Goal: Task Accomplishment & Management: Manage account settings

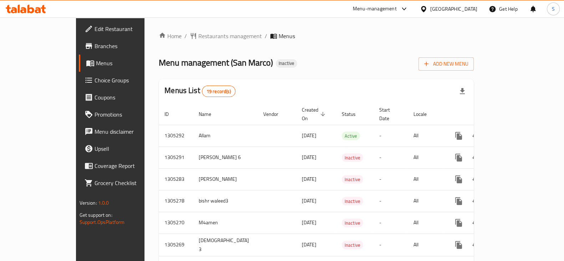
click at [44, 11] on icon at bounding box center [43, 9] width 5 height 8
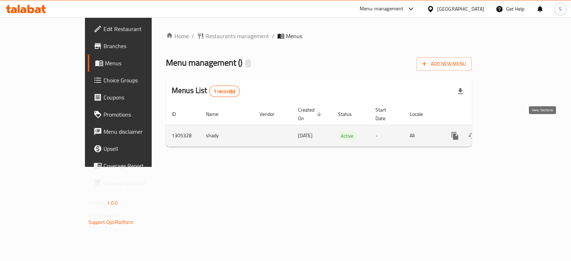
click at [510, 132] on icon "enhanced table" at bounding box center [506, 136] width 9 height 9
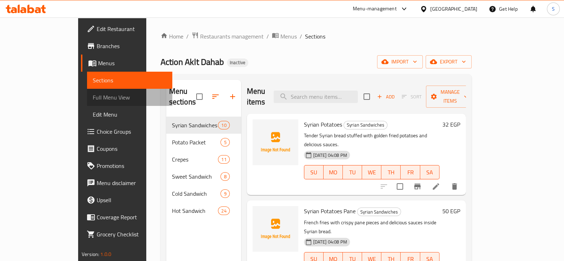
click at [93, 96] on span "Full Menu View" at bounding box center [130, 97] width 74 height 9
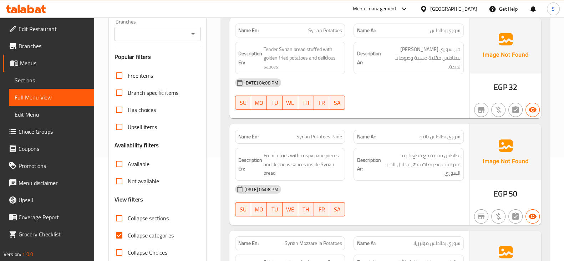
scroll to position [104, 0]
click at [138, 240] on label "Collapse categories" at bounding box center [142, 234] width 63 height 17
click at [128, 240] on input "Collapse categories" at bounding box center [119, 234] width 17 height 17
checkbox input "false"
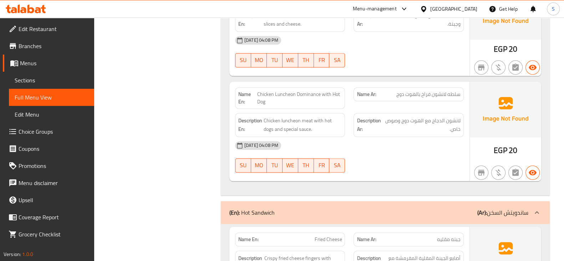
scroll to position [4388, 0]
drag, startPoint x: 358, startPoint y: 170, endPoint x: 185, endPoint y: 193, distance: 173.8
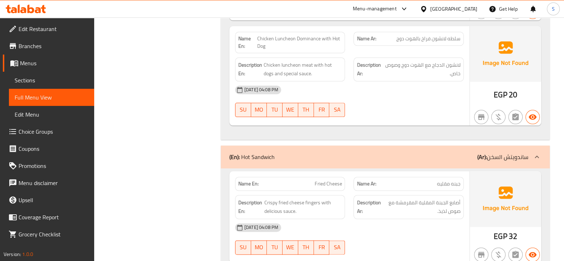
scroll to position [4445, 0]
click at [308, 198] on span "Crispy fried cheese fingers with delicious sauce." at bounding box center [302, 206] width 77 height 17
click at [285, 198] on span "Crispy fried cheese fingers with delicious sauce." at bounding box center [302, 206] width 77 height 17
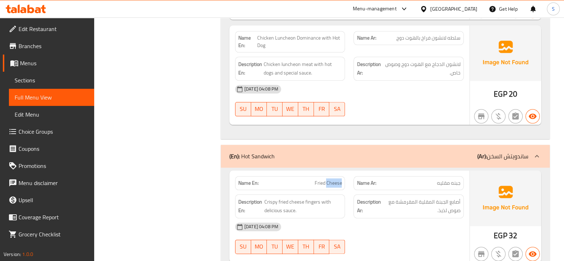
copy span "Fried Cheese"
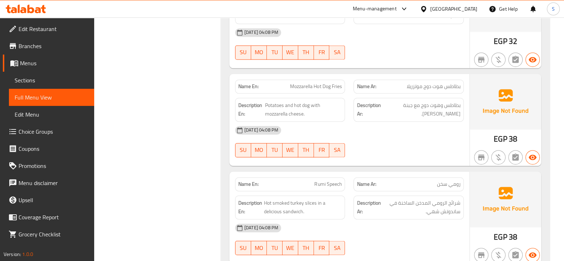
scroll to position [4838, 0]
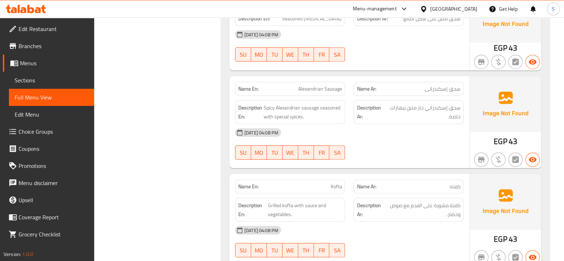
scroll to position [5698, 0]
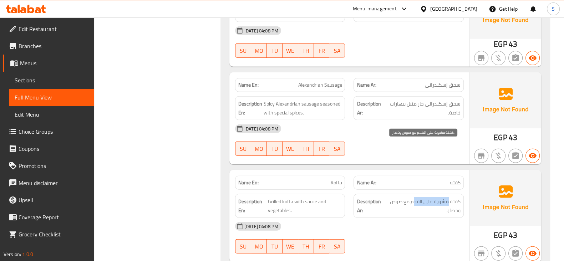
drag, startPoint x: 446, startPoint y: 148, endPoint x: 412, endPoint y: 149, distance: 34.6
click at [412, 197] on span "كفتة مشوية على الفحم مع صوص وخضار." at bounding box center [422, 205] width 75 height 17
copy span "مشوية على الفح"
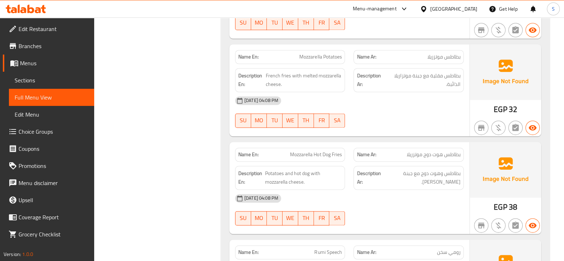
scroll to position [4766, 0]
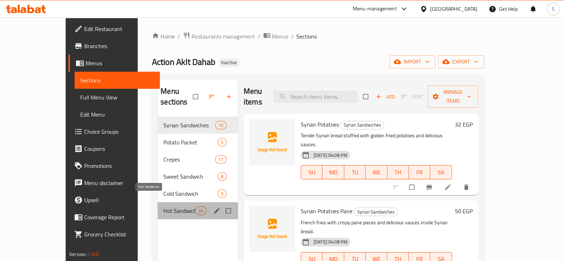
click at [163, 206] on span "Hot Sandwich" at bounding box center [178, 210] width 31 height 9
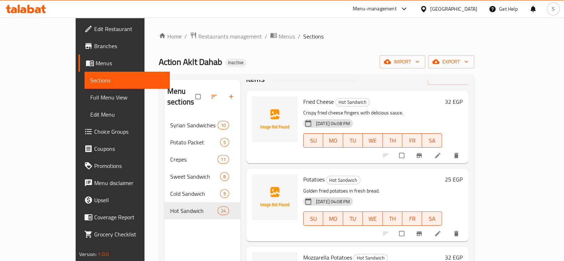
scroll to position [21, 0]
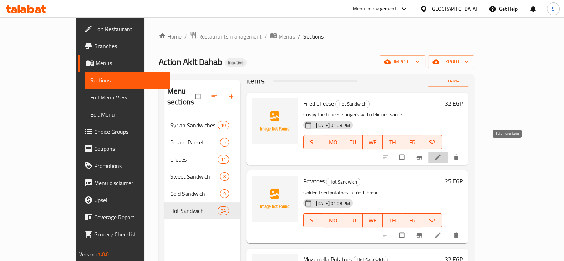
click at [441, 154] on icon at bounding box center [437, 157] width 7 height 7
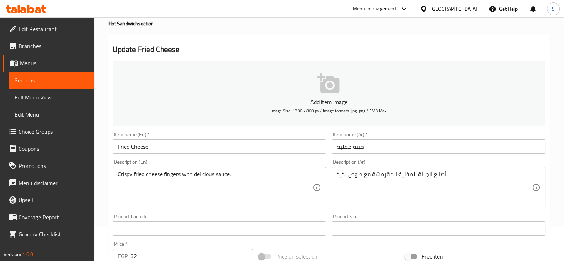
scroll to position [36, 0]
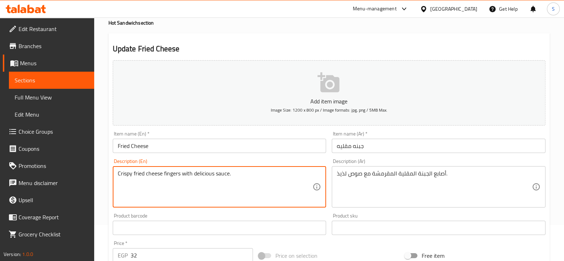
click at [173, 174] on textarea "Crispy fried cheese fingers with delicious sauce." at bounding box center [215, 187] width 195 height 34
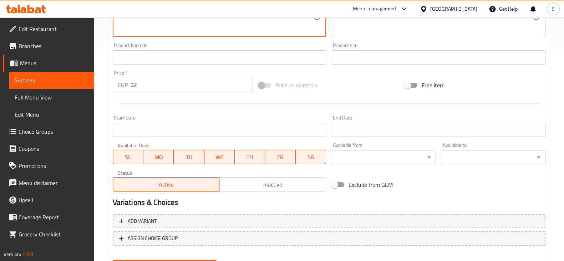
scroll to position [242, 0]
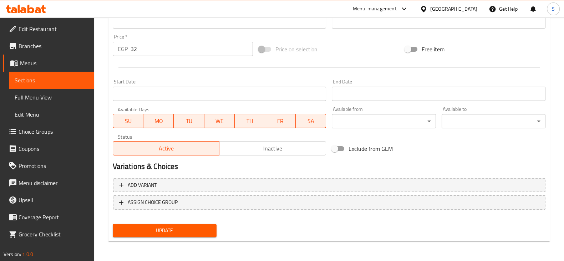
type textarea "Crispy fried cheese sticks with delicious sauce."
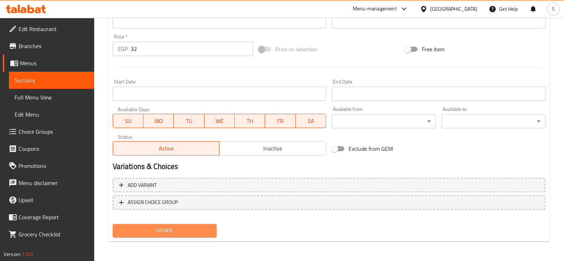
click at [194, 229] on span "Update" at bounding box center [164, 230] width 92 height 9
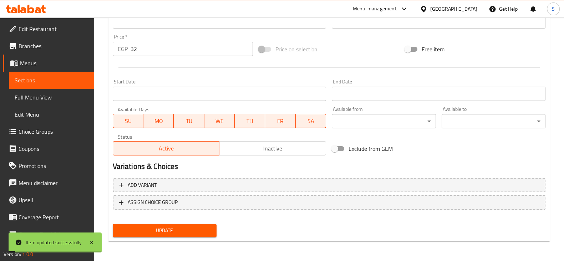
click at [30, 80] on span "Sections" at bounding box center [52, 80] width 74 height 9
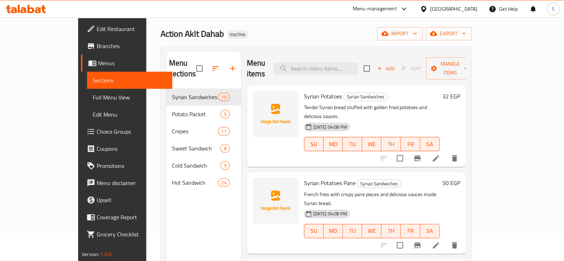
scroll to position [25, 0]
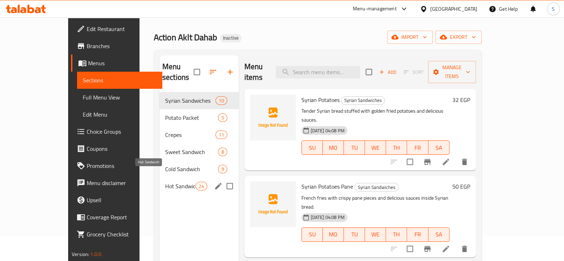
click at [165, 182] on span "Hot Sandwich" at bounding box center [180, 186] width 30 height 9
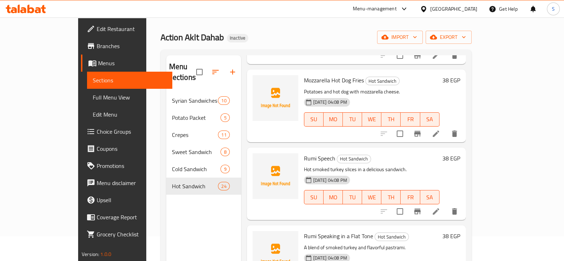
scroll to position [255, 0]
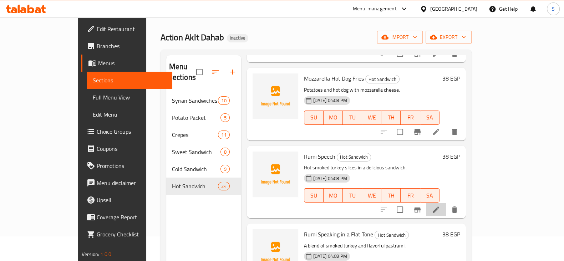
click at [446, 203] on li at bounding box center [436, 209] width 20 height 13
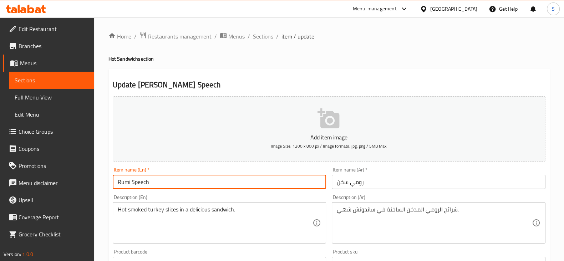
click at [190, 179] on input "Rumi Speech" at bounding box center [220, 182] width 214 height 14
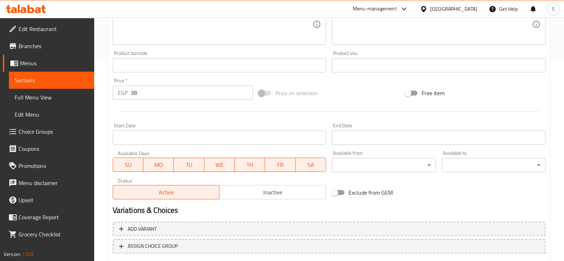
scroll to position [242, 0]
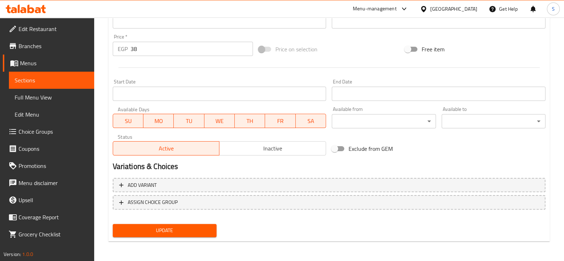
type input "hot turkey"
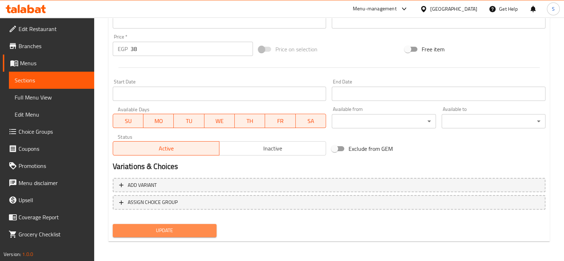
click at [207, 235] on button "Update" at bounding box center [165, 230] width 104 height 13
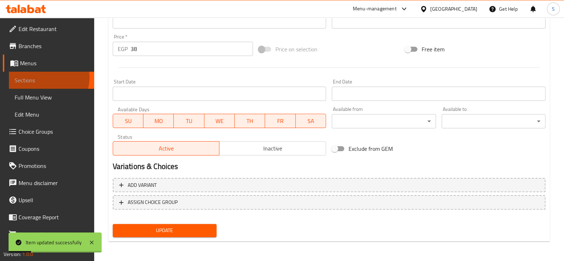
click at [46, 77] on span "Sections" at bounding box center [52, 80] width 74 height 9
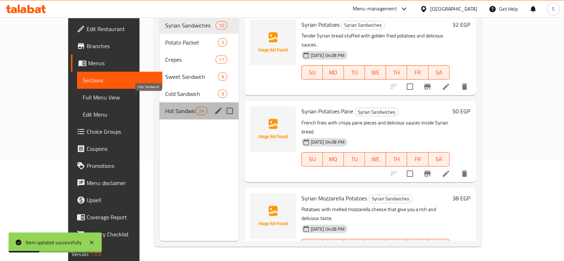
click at [165, 107] on span "Hot Sandwich" at bounding box center [180, 111] width 30 height 9
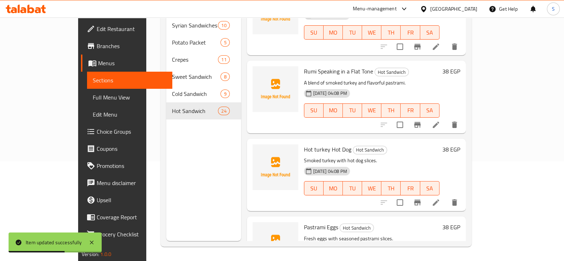
scroll to position [343, 0]
click at [446, 118] on li at bounding box center [436, 124] width 20 height 13
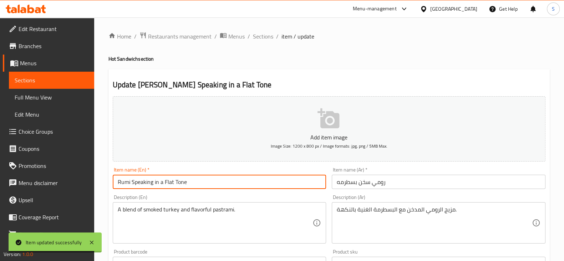
click at [227, 176] on input "Rumi Speaking in a Flat Tone" at bounding box center [220, 182] width 214 height 14
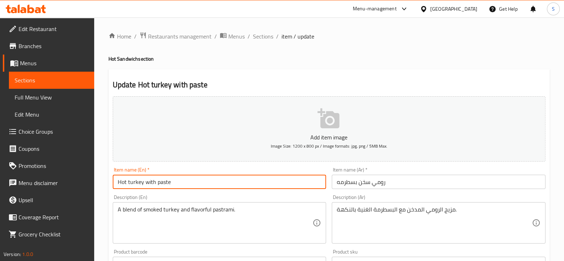
click at [348, 181] on input "رومي سخن بسطرمه" at bounding box center [439, 182] width 214 height 14
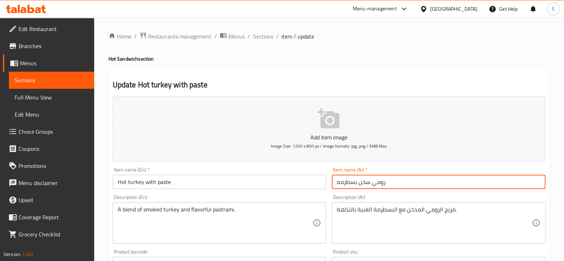
click at [348, 181] on input "رومي سخن بسطرمه" at bounding box center [439, 182] width 214 height 14
click at [341, 180] on input "رومي سخن بسطرمه" at bounding box center [439, 182] width 214 height 14
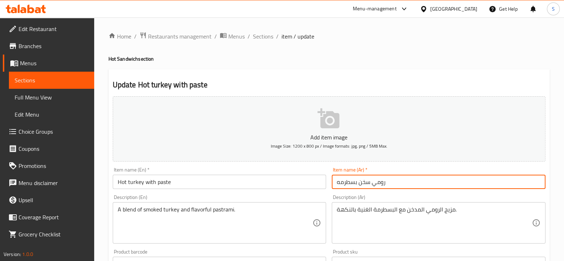
click at [341, 180] on input "رومي سخن بسطرمه" at bounding box center [439, 182] width 214 height 14
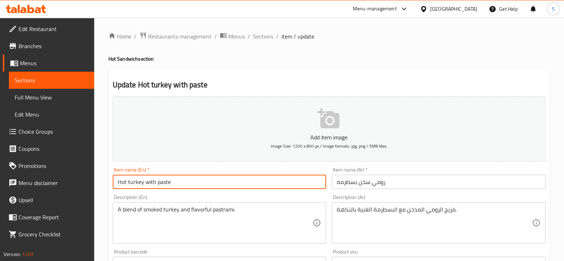
click at [160, 183] on input "Hot turkey with paste" at bounding box center [220, 182] width 214 height 14
paste input "Pastrami"
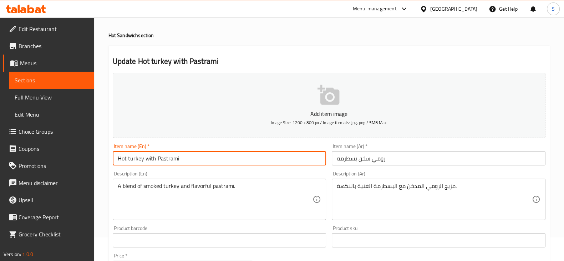
scroll to position [25, 0]
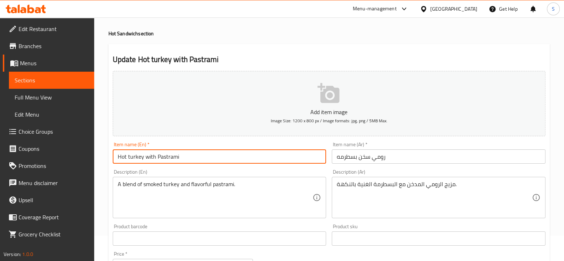
type input "Hot turkey with Pastrami"
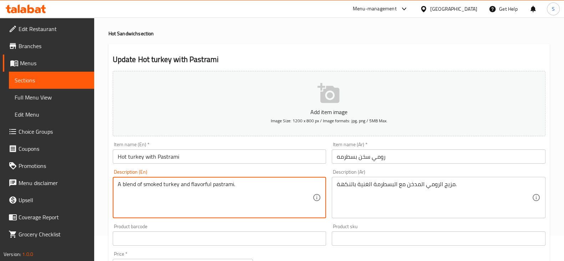
click at [198, 186] on textarea "A blend of smoked turkey and flavorful pastrami." at bounding box center [215, 198] width 195 height 34
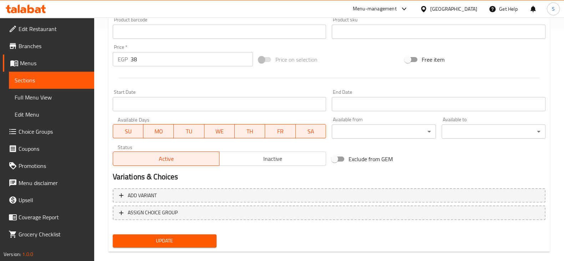
scroll to position [242, 0]
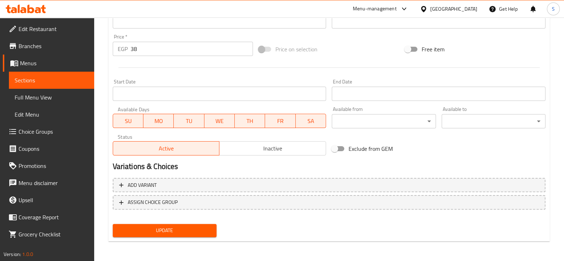
type textarea "A blend of smoked turkey and rich flavor of pastrami."
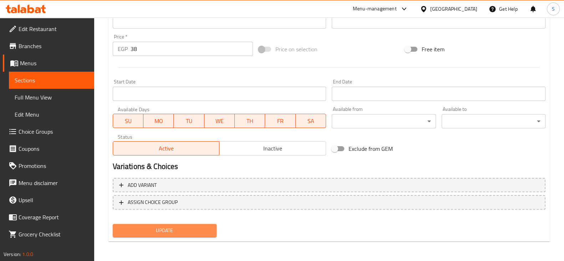
click at [172, 231] on span "Update" at bounding box center [164, 230] width 92 height 9
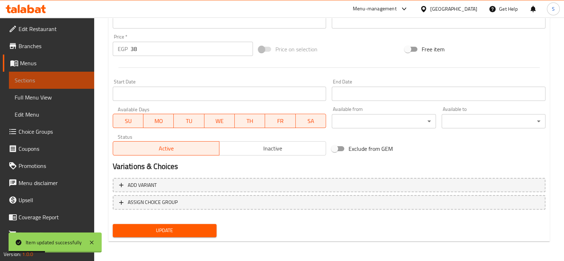
click at [71, 80] on span "Sections" at bounding box center [52, 80] width 74 height 9
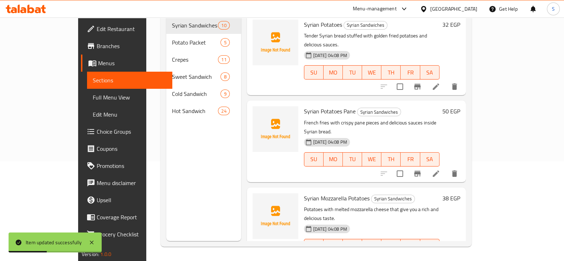
scroll to position [100, 0]
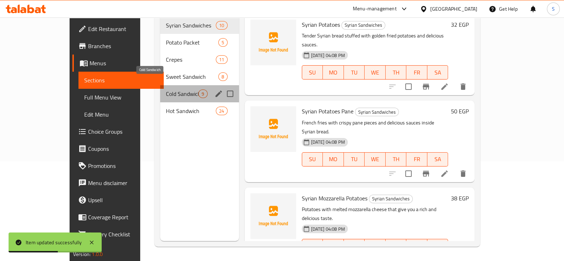
drag, startPoint x: 154, startPoint y: 86, endPoint x: 164, endPoint y: 107, distance: 23.1
click at [164, 107] on div "Syrian Sandwiches 10 Potato Packet 5 Crepes 11 Sweet Sandwich 8 Cold Sandwich 9…" at bounding box center [199, 68] width 78 height 103
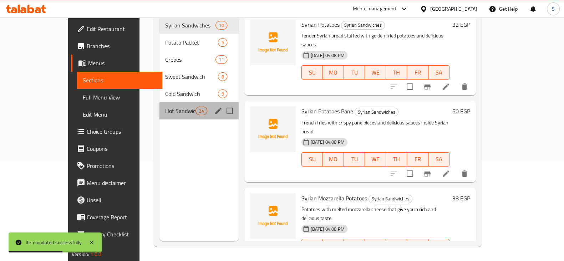
click at [164, 107] on div "Hot Sandwich 24" at bounding box center [198, 110] width 79 height 17
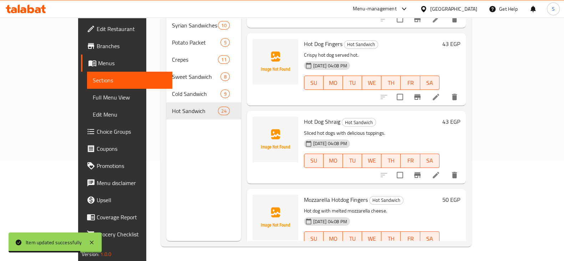
scroll to position [604, 0]
click at [446, 91] on li at bounding box center [436, 97] width 20 height 13
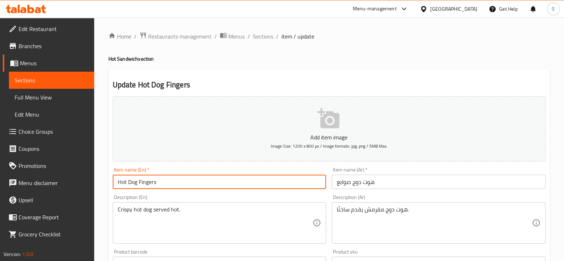
click at [141, 184] on input "Hot Dog Fingers" at bounding box center [220, 182] width 214 height 14
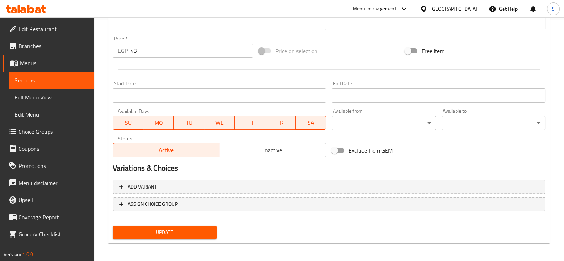
scroll to position [242, 0]
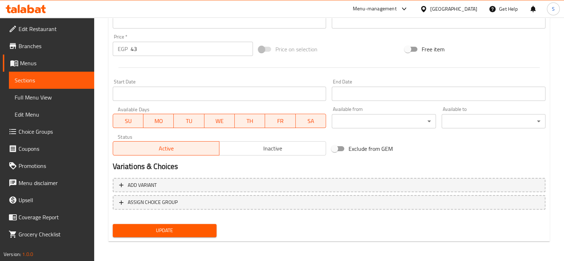
type input "Hot Dog Sticks"
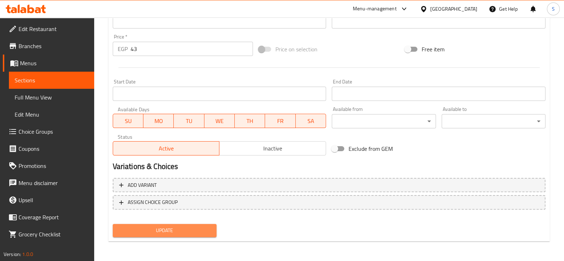
click at [164, 229] on span "Update" at bounding box center [164, 230] width 92 height 9
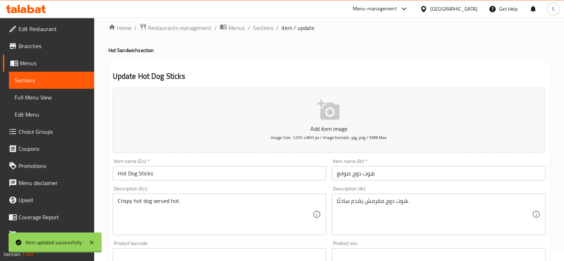
scroll to position [0, 0]
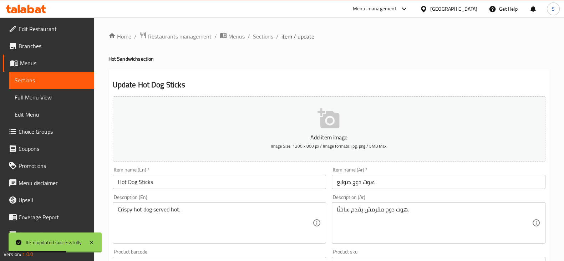
click at [256, 37] on span "Sections" at bounding box center [263, 36] width 20 height 9
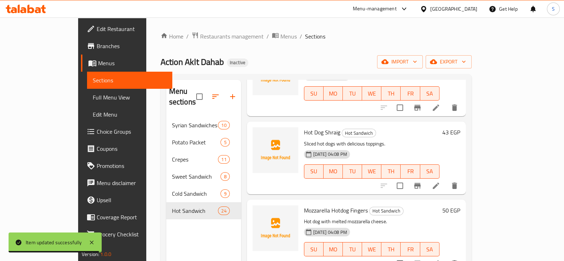
scroll to position [693, 0]
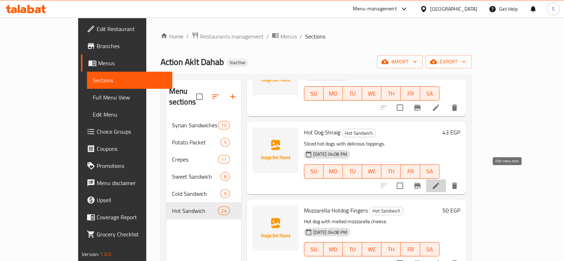
click at [439, 183] on icon at bounding box center [436, 186] width 6 height 6
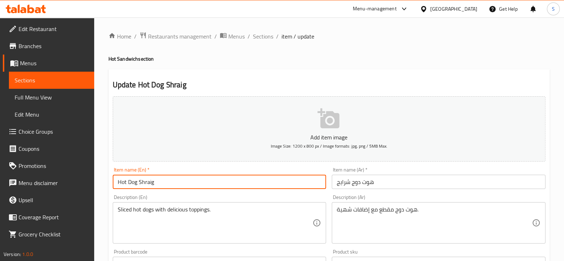
click at [149, 180] on input "Hot Dog Shraig" at bounding box center [220, 182] width 214 height 14
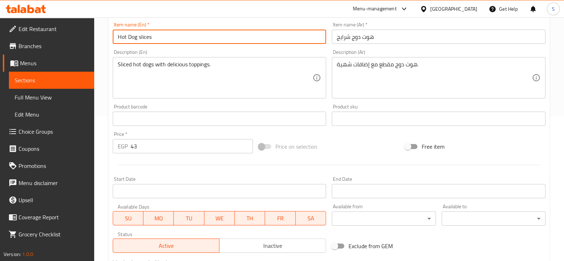
scroll to position [242, 0]
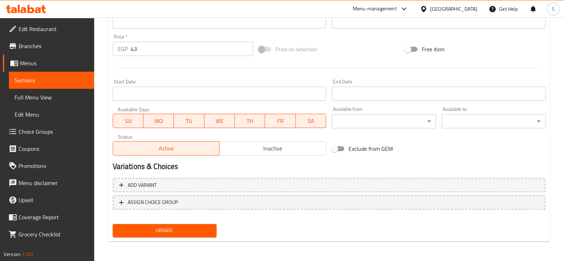
type input "Hot Dog slices"
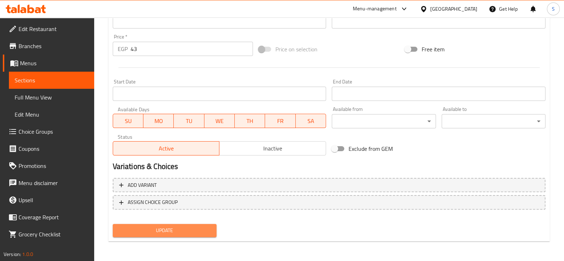
click at [159, 231] on span "Update" at bounding box center [164, 230] width 92 height 9
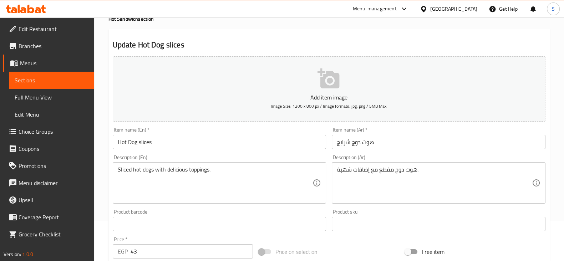
scroll to position [0, 0]
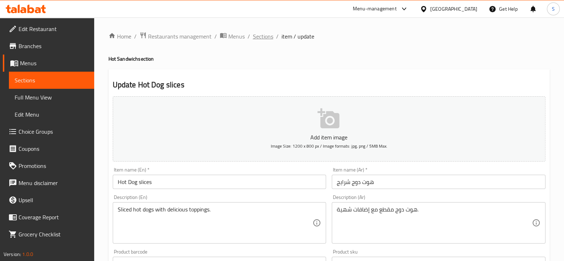
click at [253, 38] on span "Sections" at bounding box center [263, 36] width 20 height 9
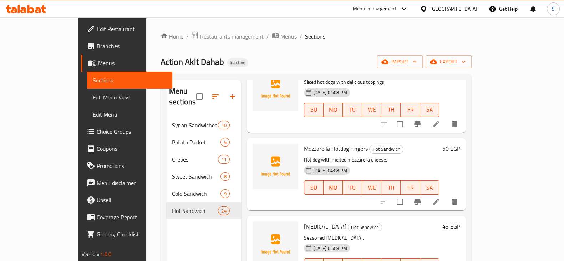
scroll to position [756, 0]
click at [439, 198] on icon at bounding box center [436, 201] width 6 height 6
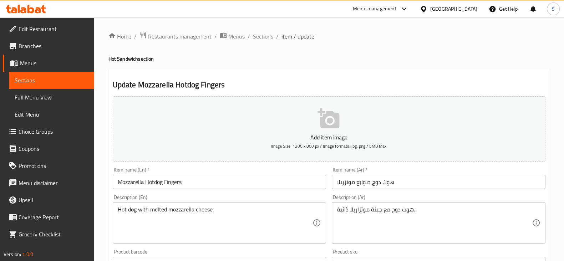
click at [174, 181] on input "Mozzarella Hotdog Fingers" at bounding box center [220, 182] width 214 height 14
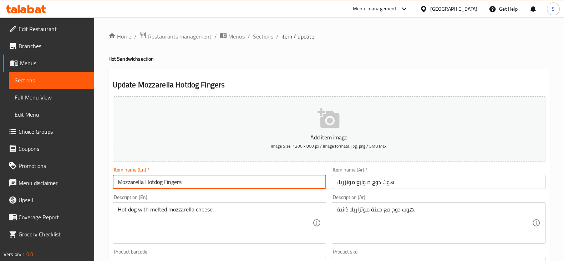
click at [174, 181] on input "Mozzarella Hotdog Fingers" at bounding box center [220, 182] width 214 height 14
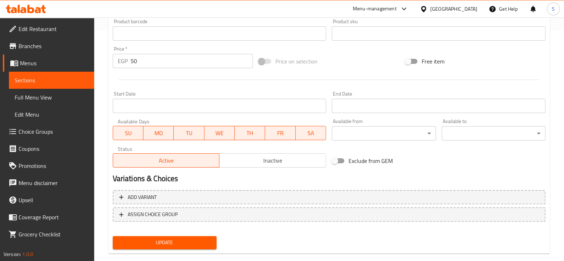
scroll to position [242, 0]
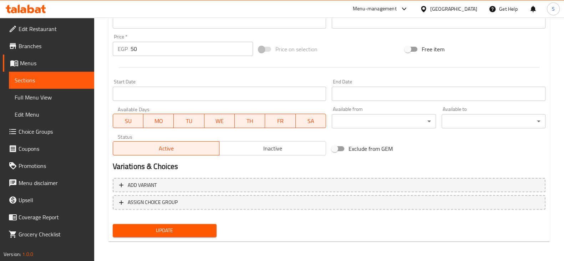
type input "Mozzarella Hotdog sticks"
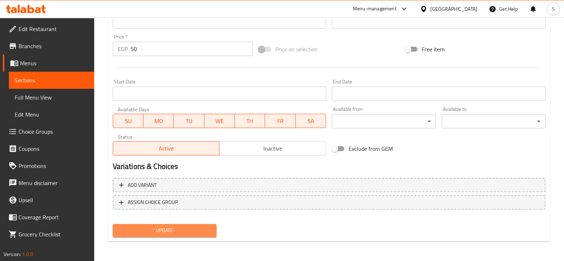
click at [179, 224] on button "Update" at bounding box center [165, 230] width 104 height 13
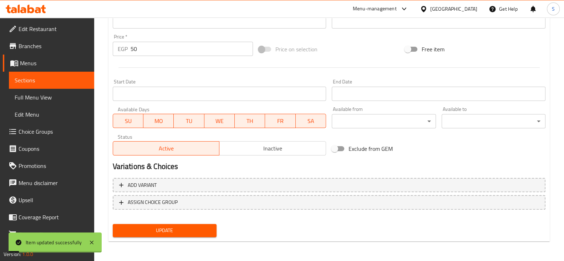
scroll to position [0, 0]
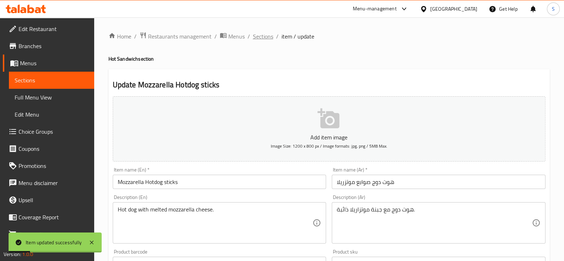
click at [266, 34] on span "Sections" at bounding box center [263, 36] width 20 height 9
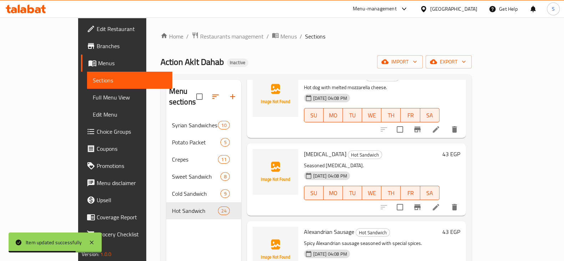
scroll to position [829, 0]
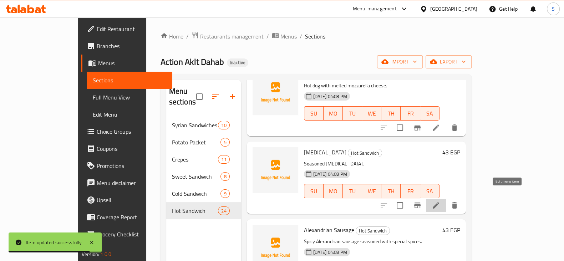
click at [440, 201] on icon at bounding box center [435, 205] width 9 height 9
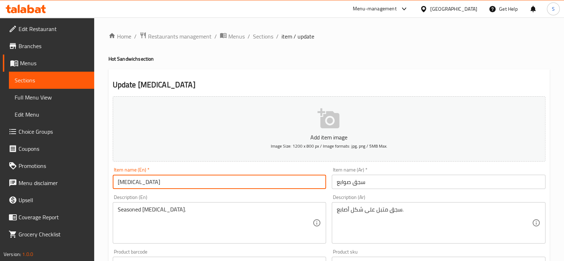
click at [140, 184] on input "Sausage Fingers" at bounding box center [220, 182] width 214 height 14
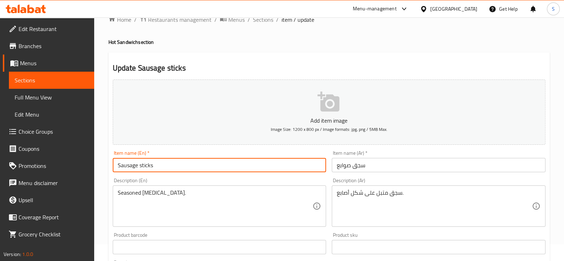
scroll to position [17, 0]
type input "Sausage sticks"
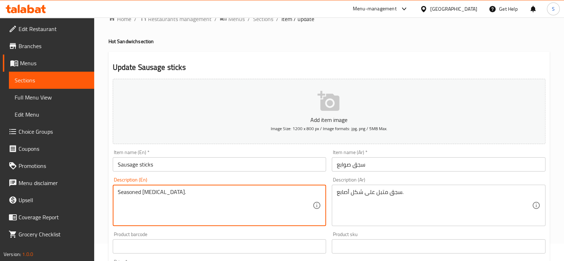
click at [173, 189] on textarea "Seasoned sausage fingers." at bounding box center [215, 206] width 195 height 34
type textarea "Seasoned sausage sticks."
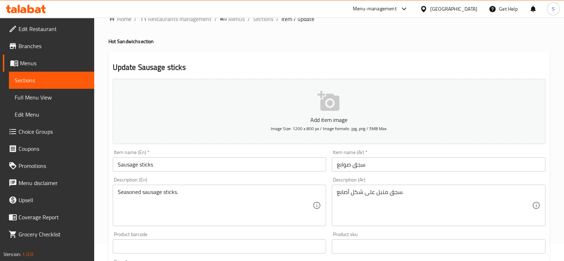
click at [193, 226] on div "Description (En) Seasoned sausage sticks. Description (En)" at bounding box center [219, 201] width 219 height 55
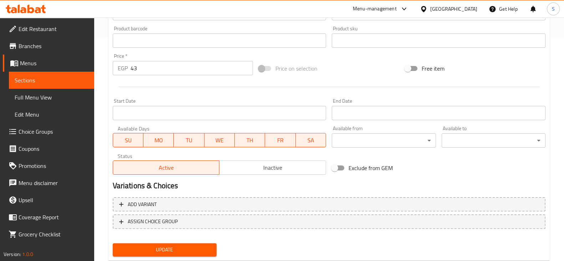
scroll to position [242, 0]
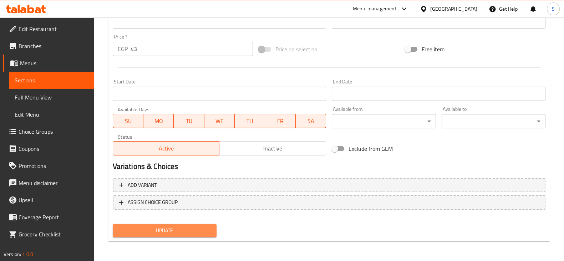
click at [200, 234] on span "Update" at bounding box center [164, 230] width 92 height 9
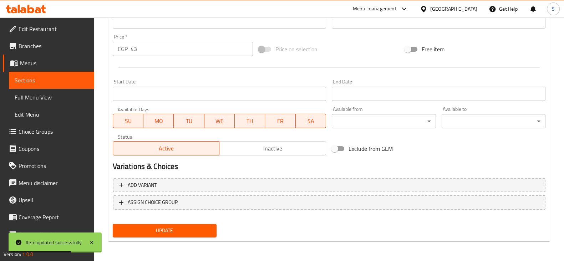
scroll to position [0, 0]
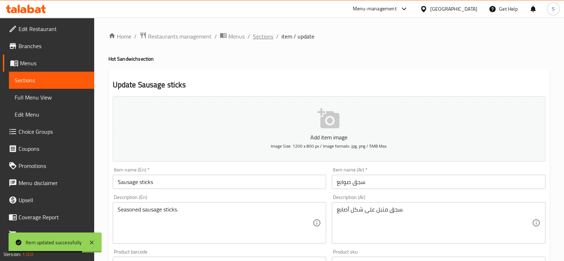
click at [259, 35] on span "Sections" at bounding box center [263, 36] width 20 height 9
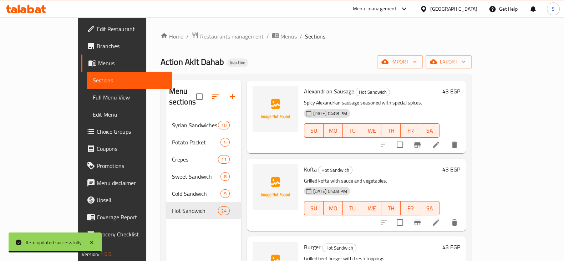
scroll to position [968, 0]
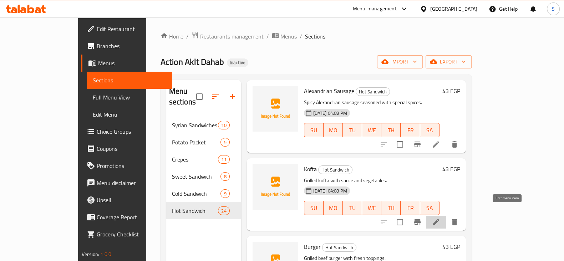
click at [440, 218] on icon at bounding box center [435, 222] width 9 height 9
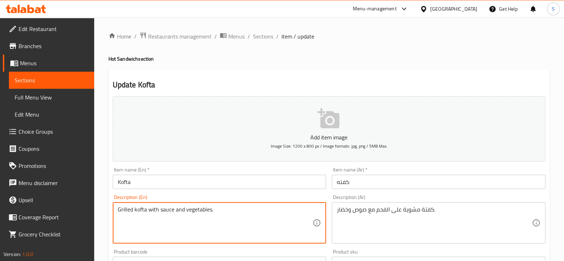
drag, startPoint x: 132, startPoint y: 208, endPoint x: 83, endPoint y: 216, distance: 49.9
paste textarea "Charcoal"
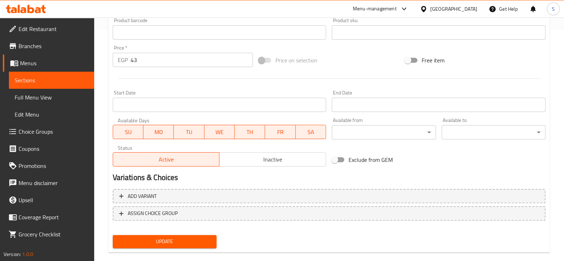
scroll to position [242, 0]
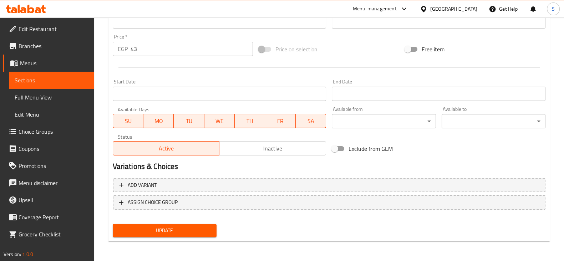
type textarea "Charcoal Grilled kofta with sauce and vegetables."
click at [188, 236] on button "Update" at bounding box center [165, 230] width 104 height 13
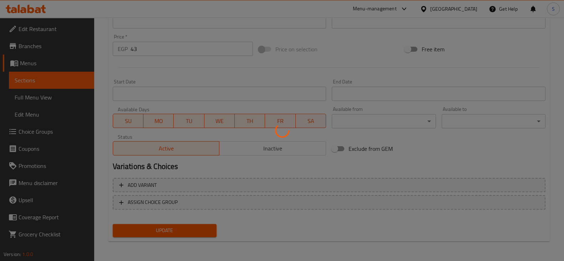
scroll to position [0, 0]
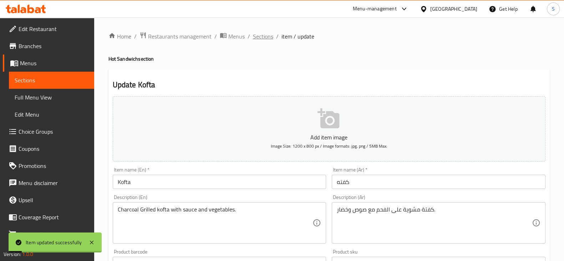
click at [263, 35] on span "Sections" at bounding box center [263, 36] width 20 height 9
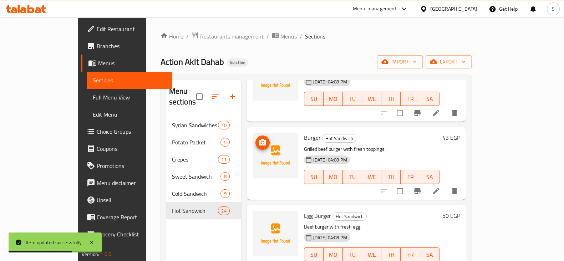
scroll to position [1079, 0]
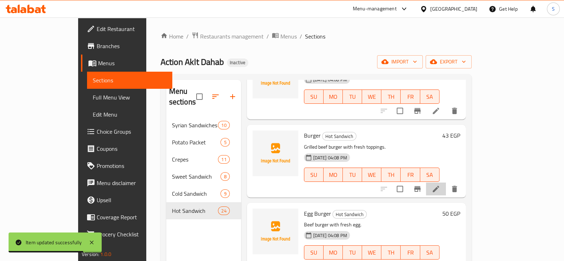
click at [446, 183] on li at bounding box center [436, 189] width 20 height 13
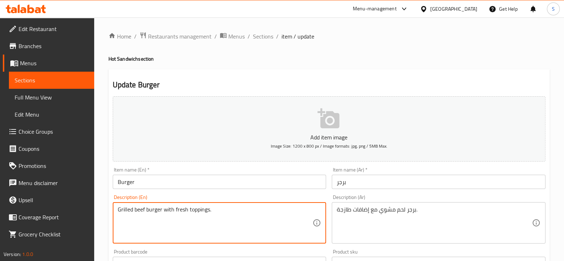
click at [144, 208] on textarea "Grilled beef burger with fresh toppings." at bounding box center [215, 223] width 195 height 34
click at [137, 208] on textarea "Grilled beef burger with fresh toppings." at bounding box center [215, 223] width 195 height 34
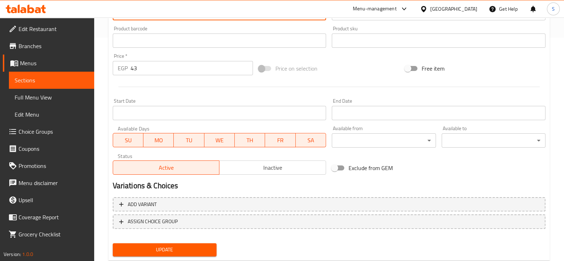
scroll to position [242, 0]
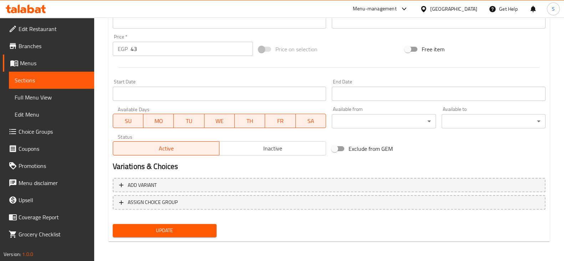
type textarea "Grilled meat burger with fresh toppings."
click at [191, 226] on span "Update" at bounding box center [164, 230] width 92 height 9
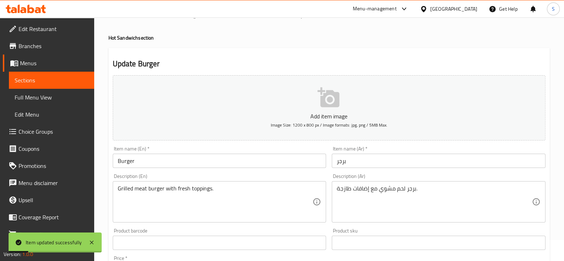
scroll to position [0, 0]
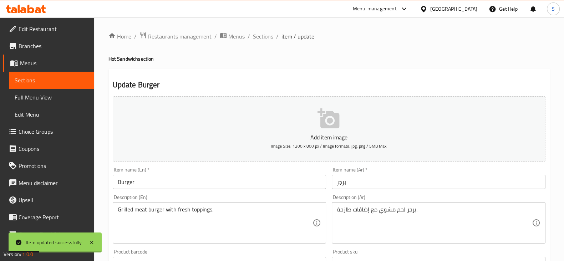
click at [261, 38] on span "Sections" at bounding box center [263, 36] width 20 height 9
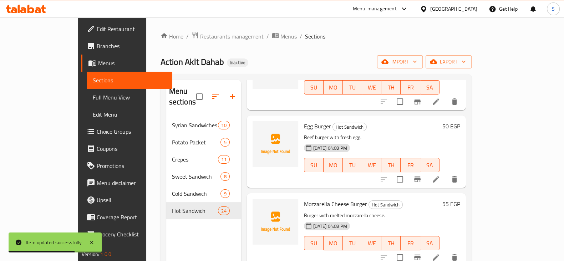
scroll to position [1168, 0]
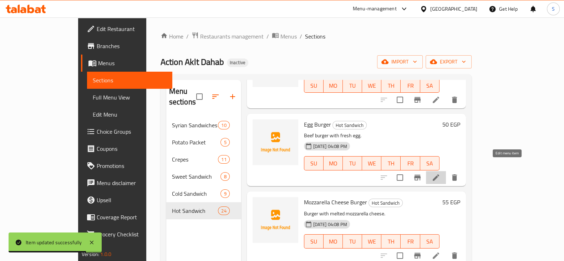
click at [440, 173] on icon at bounding box center [435, 177] width 9 height 9
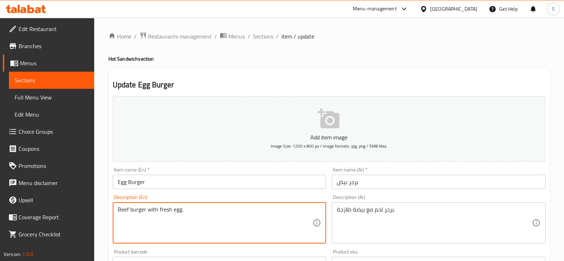
click at [123, 210] on textarea "Beef burger with fresh egg." at bounding box center [215, 223] width 195 height 34
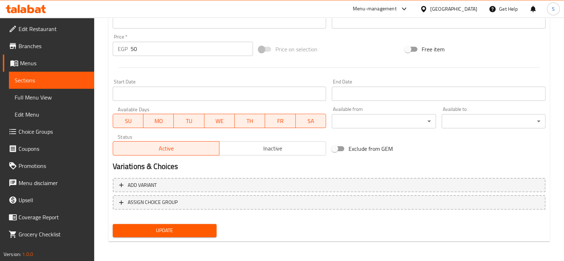
type textarea "Meat burger with fresh egg."
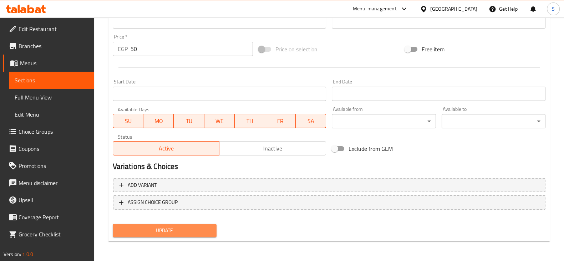
click at [205, 231] on span "Update" at bounding box center [164, 230] width 92 height 9
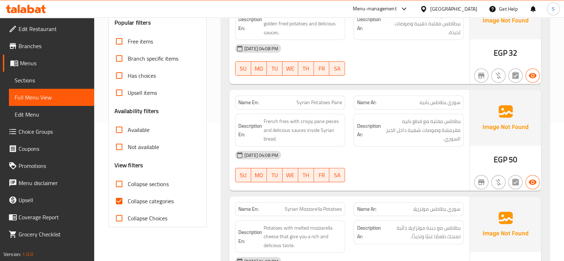
scroll to position [140, 0]
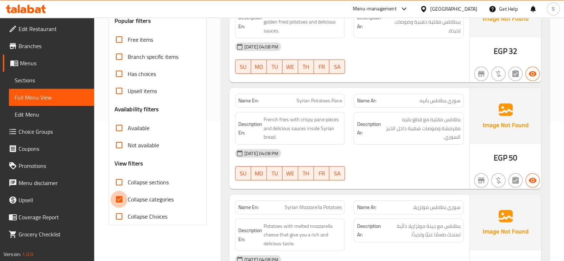
click at [126, 193] on input "Collapse categories" at bounding box center [119, 199] width 17 height 17
checkbox input "false"
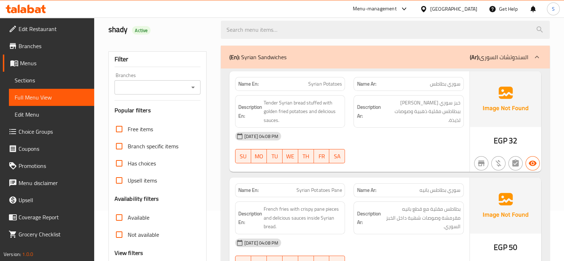
scroll to position [49, 0]
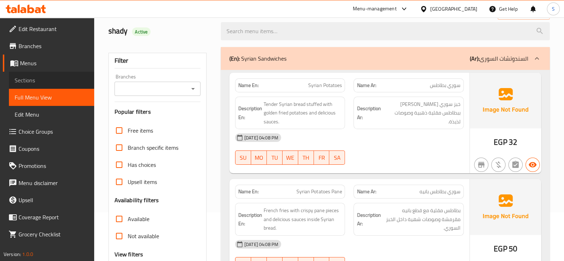
click at [61, 79] on span "Sections" at bounding box center [52, 80] width 74 height 9
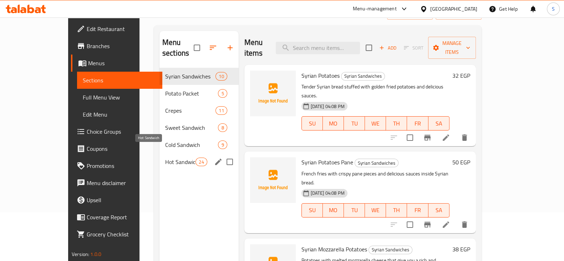
click at [165, 158] on span "Hot Sandwich" at bounding box center [180, 162] width 30 height 9
